Goal: Task Accomplishment & Management: Manage account settings

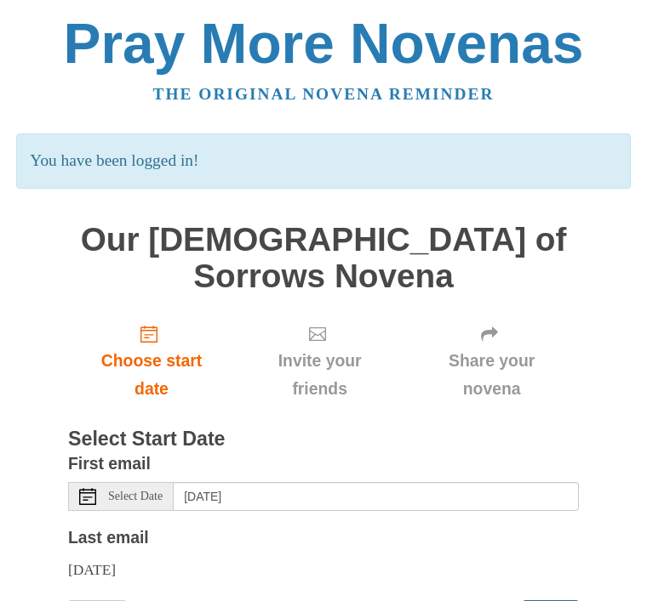
scroll to position [135, 0]
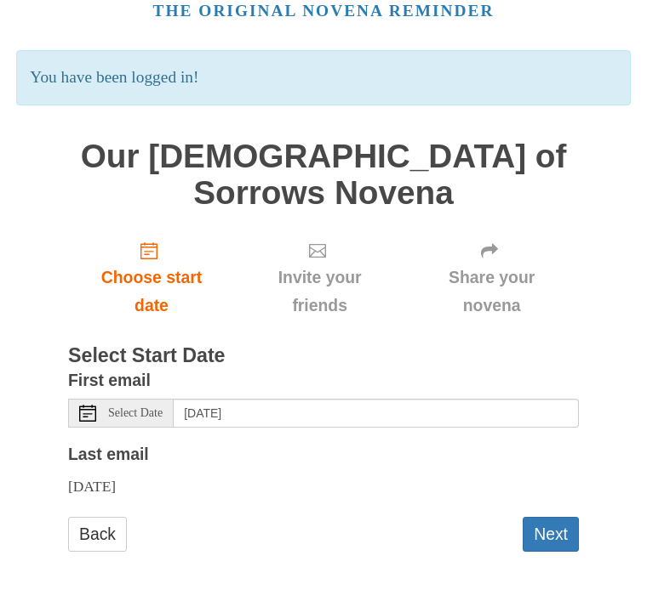
click at [560, 535] on button "Next" at bounding box center [550, 534] width 56 height 35
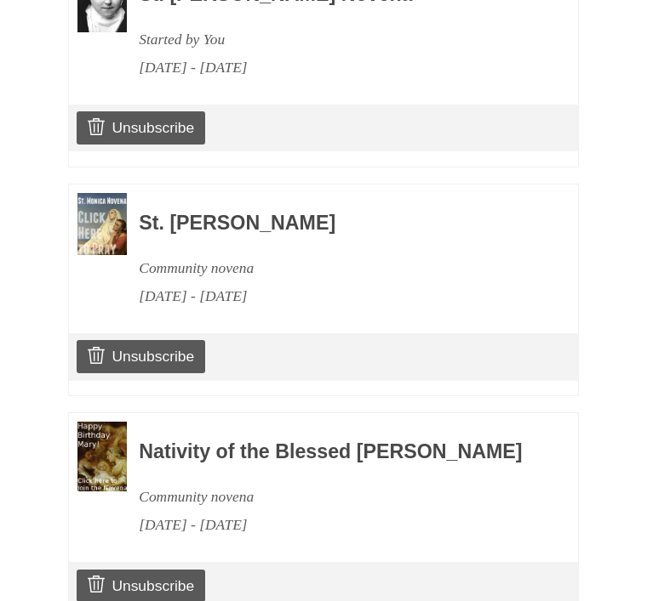
scroll to position [933, 0]
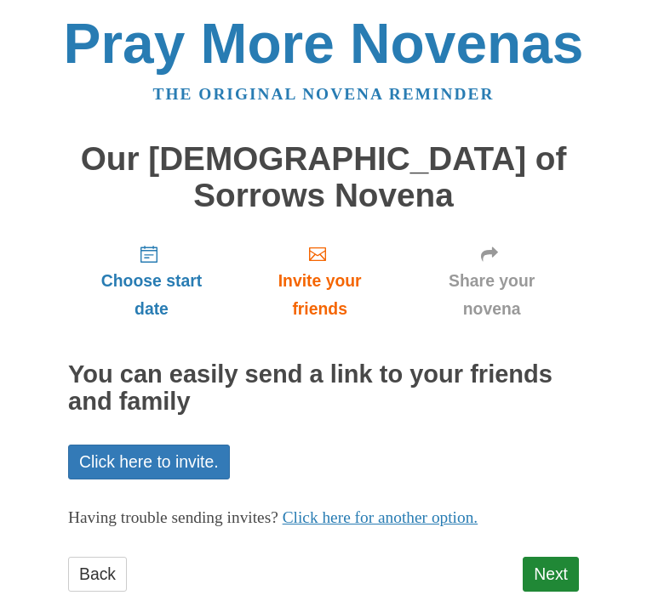
click at [560, 557] on link "Next" at bounding box center [550, 574] width 56 height 35
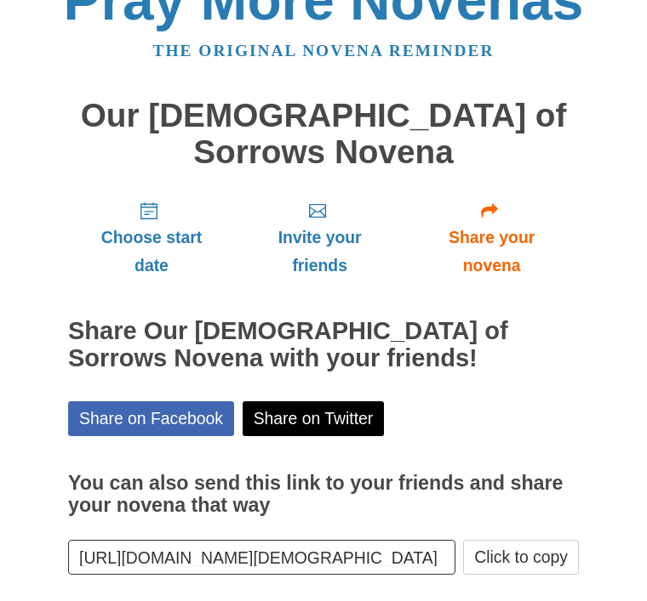
scroll to position [20, 0]
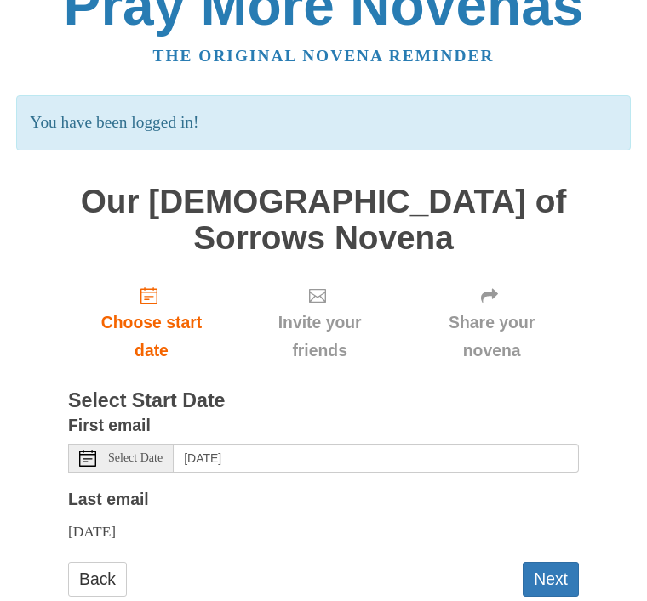
scroll to position [40, 0]
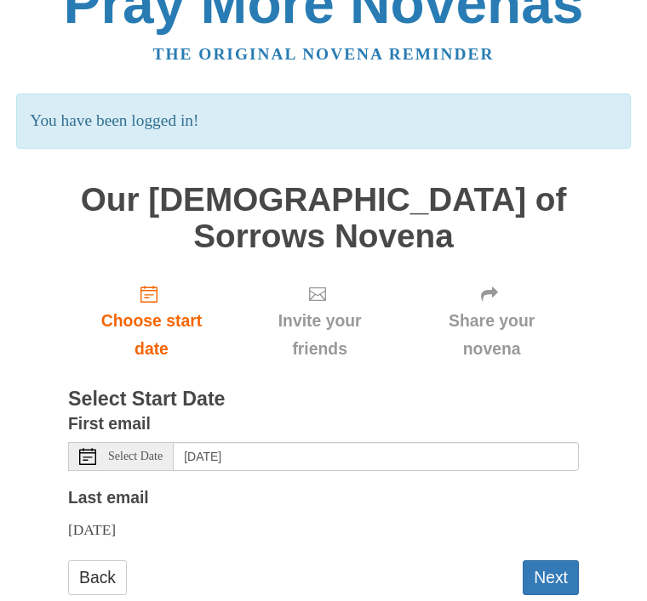
click at [561, 561] on button "Next" at bounding box center [550, 578] width 56 height 35
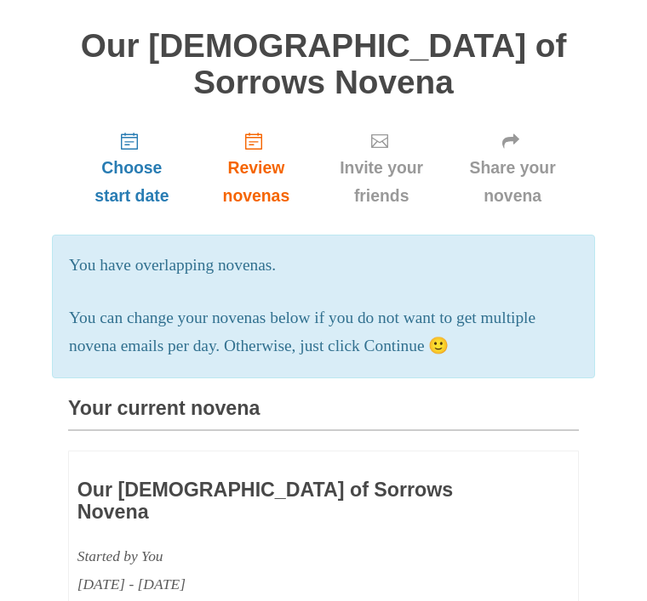
scroll to position [117, 0]
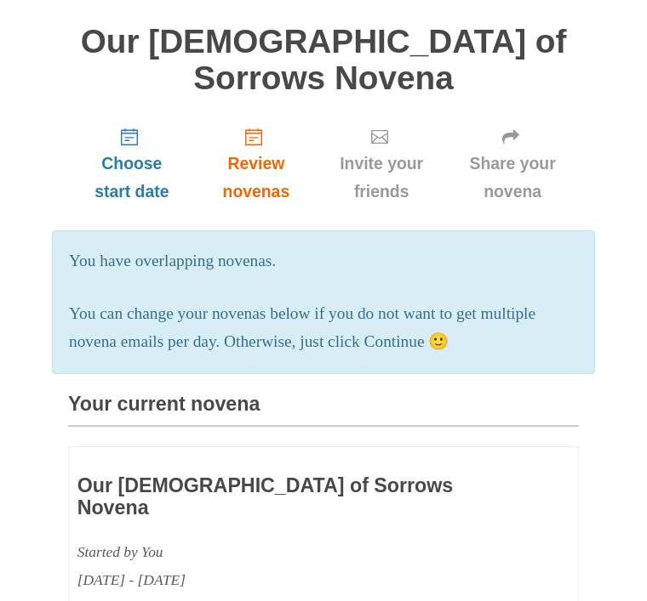
click at [441, 306] on p "You can change your novenas below if you do not want to get multiple novena ema…" at bounding box center [323, 328] width 509 height 56
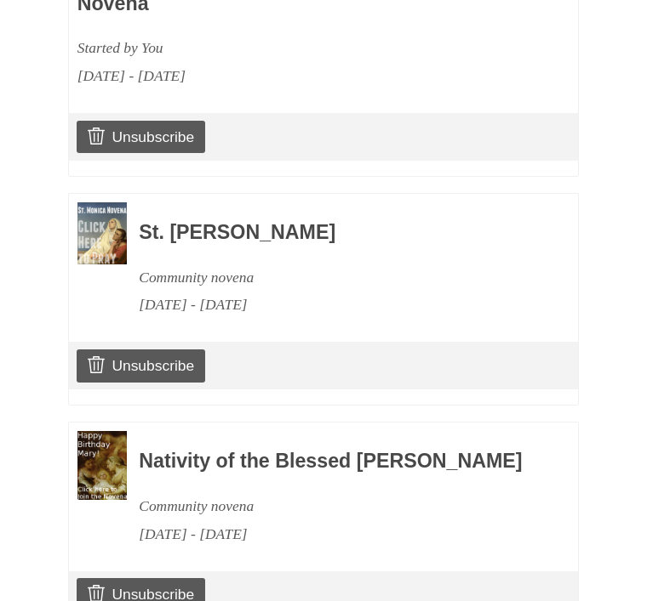
scroll to position [1159, 0]
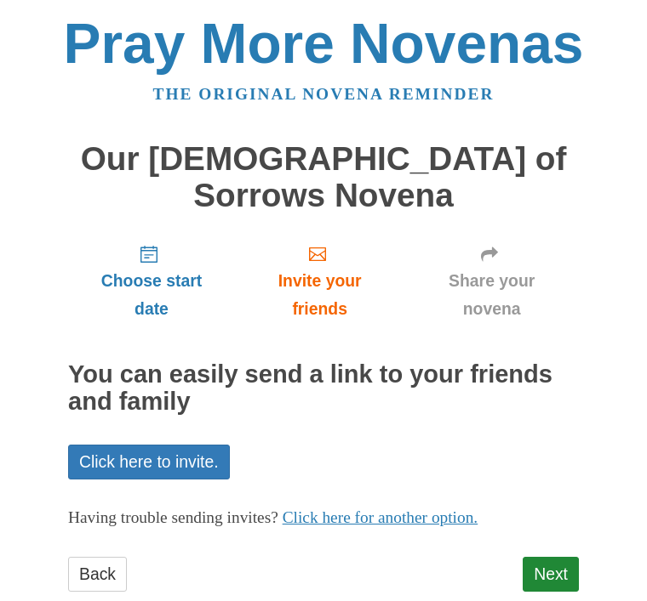
click at [565, 557] on link "Next" at bounding box center [550, 574] width 56 height 35
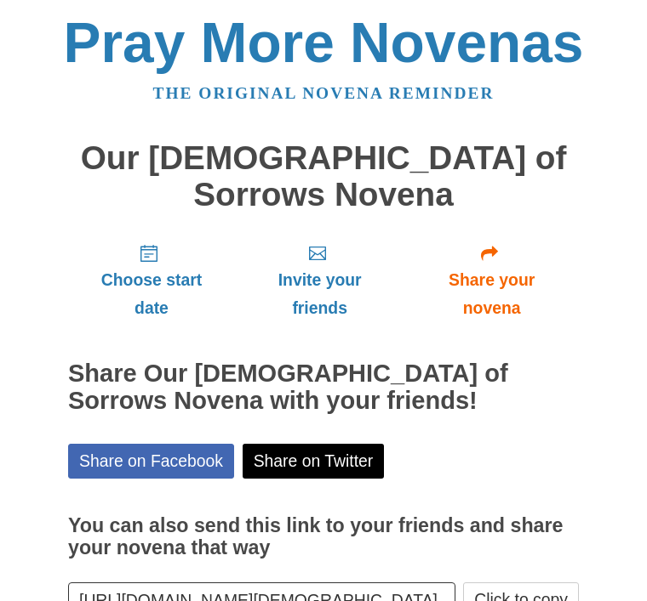
scroll to position [20, 0]
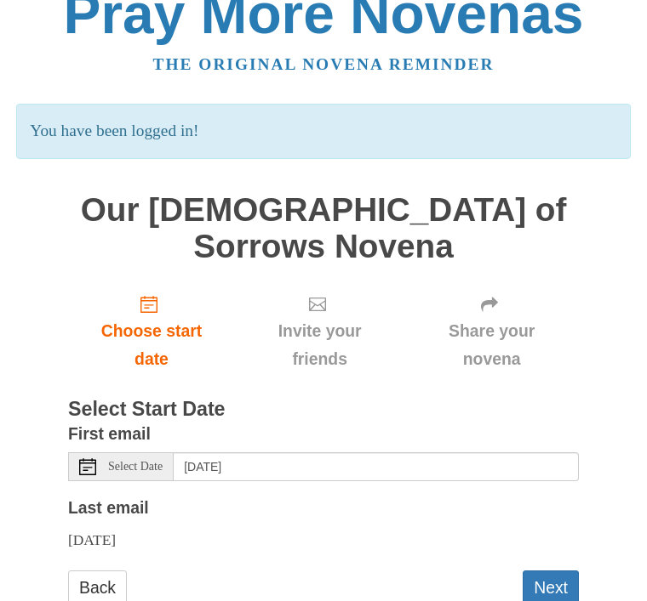
scroll to position [40, 0]
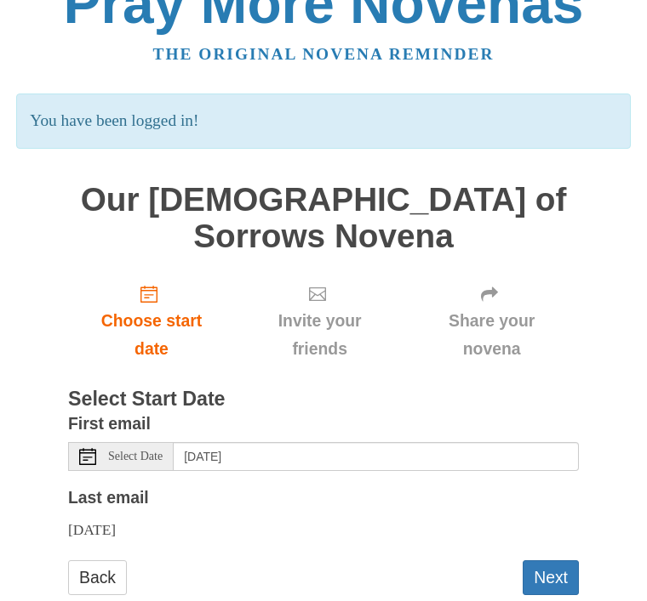
click at [553, 561] on button "Next" at bounding box center [550, 578] width 56 height 35
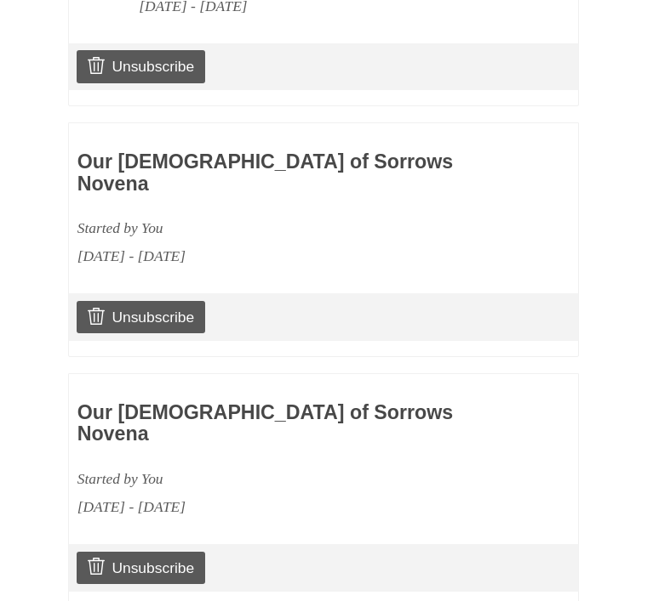
scroll to position [977, 0]
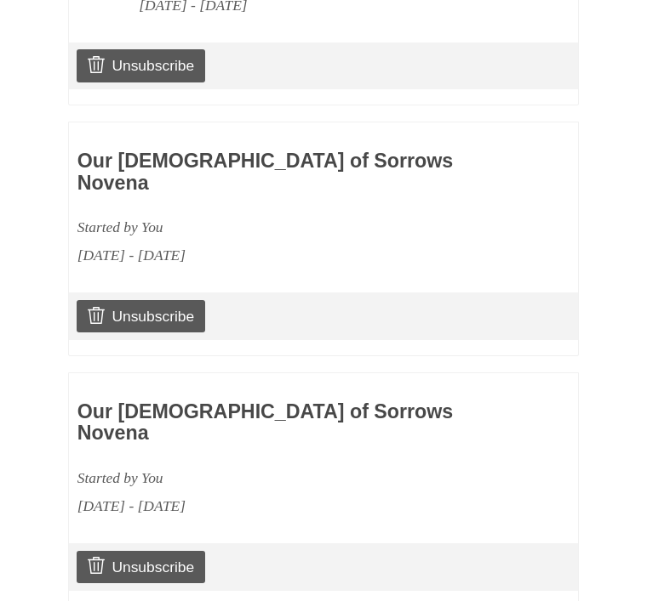
click at [157, 301] on link "Unsubscribe" at bounding box center [141, 317] width 128 height 32
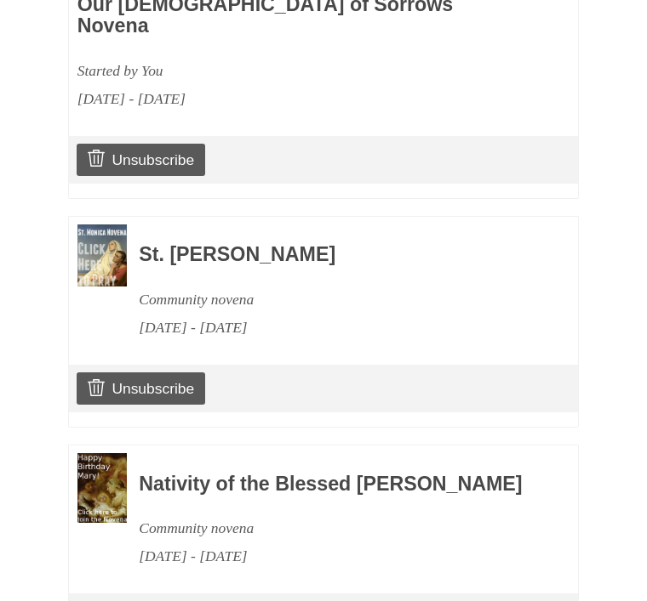
scroll to position [1386, 0]
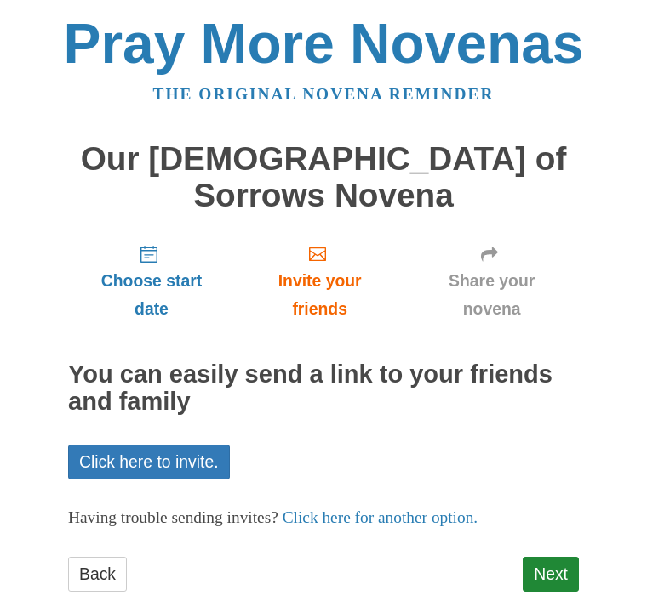
click at [564, 557] on link "Next" at bounding box center [550, 574] width 56 height 35
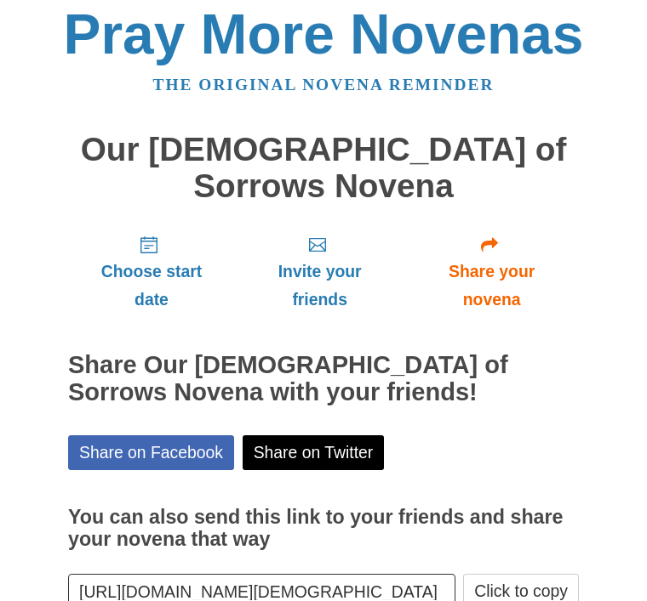
scroll to position [20, 0]
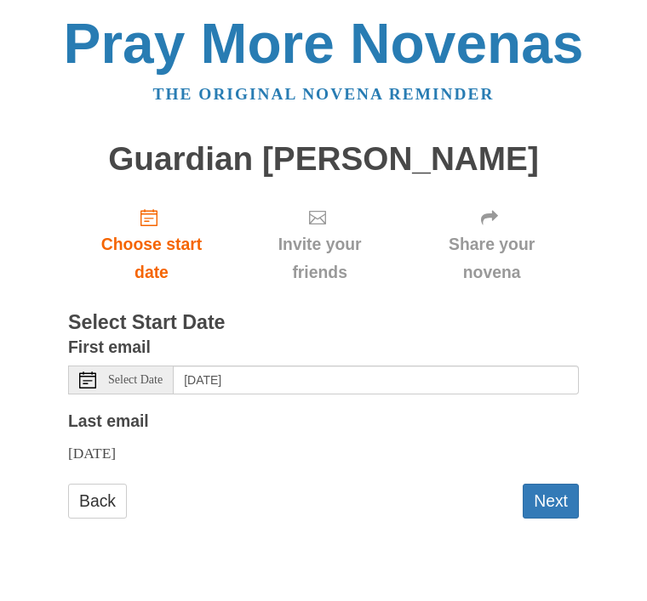
click at [564, 489] on button "Next" at bounding box center [550, 501] width 56 height 35
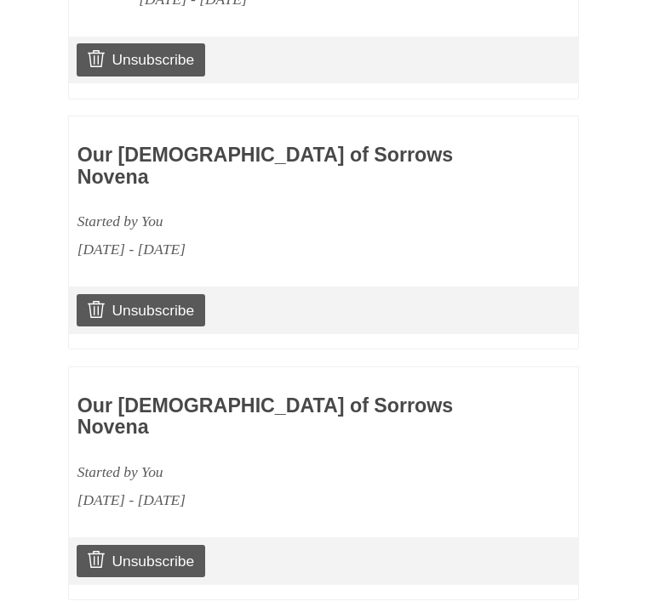
scroll to position [924, 0]
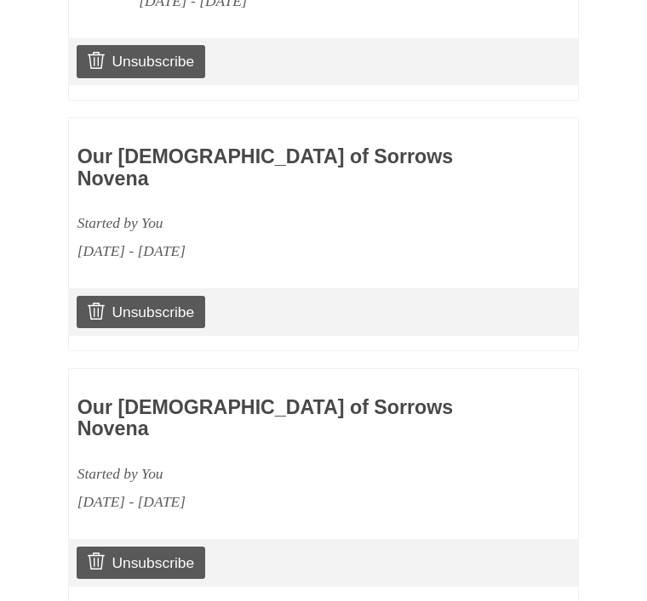
click at [161, 297] on link "Unsubscribe" at bounding box center [141, 313] width 128 height 32
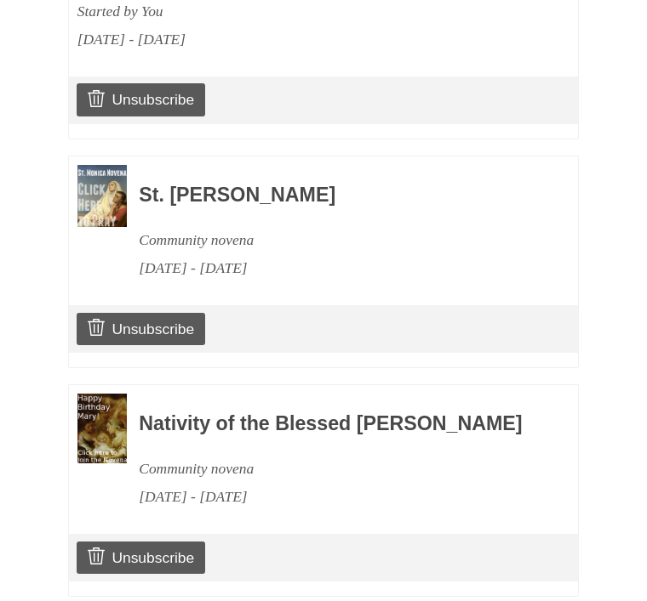
scroll to position [1239, 0]
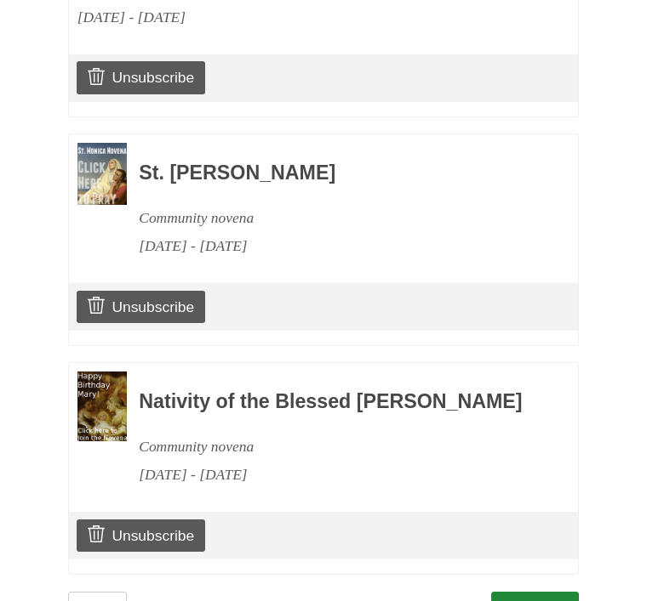
click at [555, 596] on link "Continue" at bounding box center [535, 609] width 88 height 35
